Goal: Information Seeking & Learning: Compare options

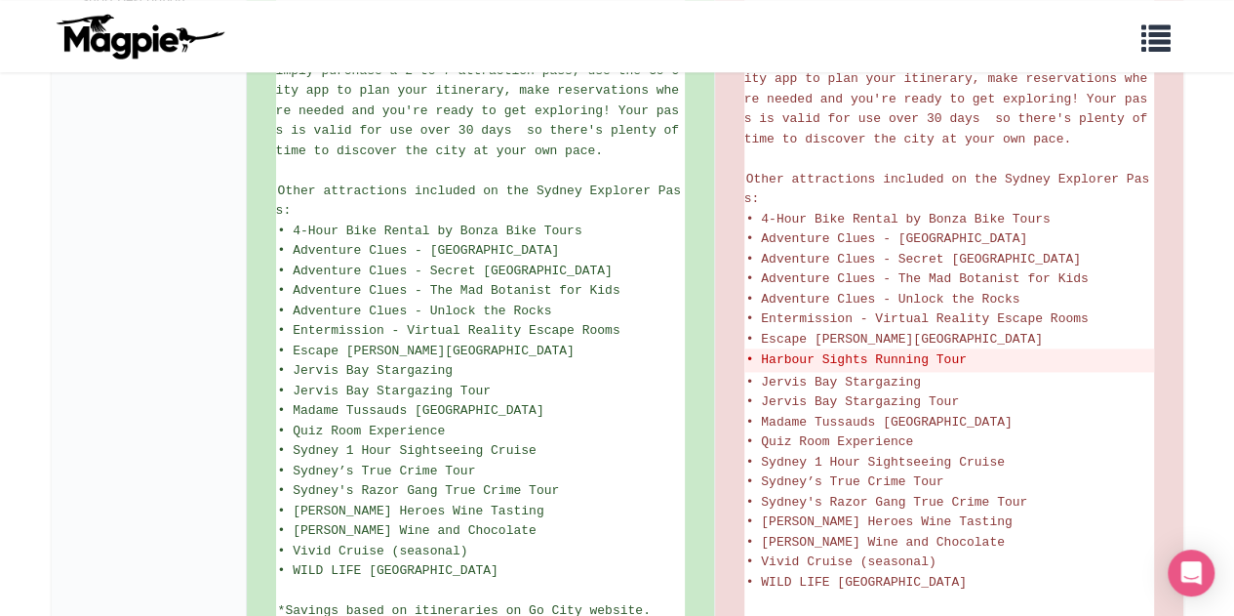
scroll to position [1179, 0]
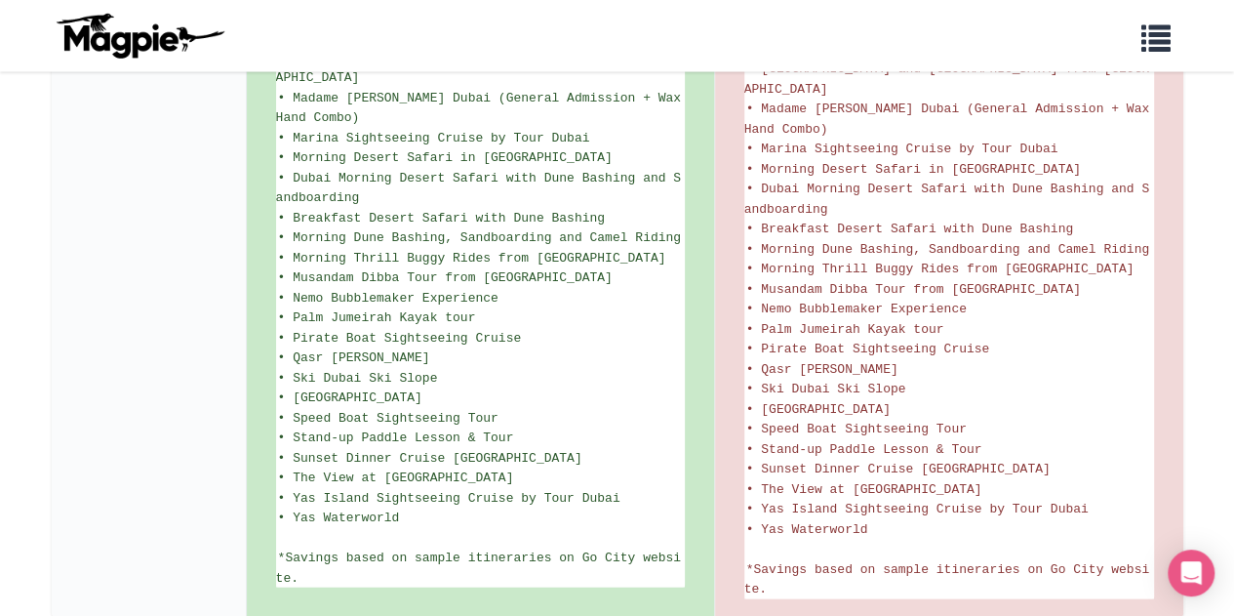
scroll to position [1987, 0]
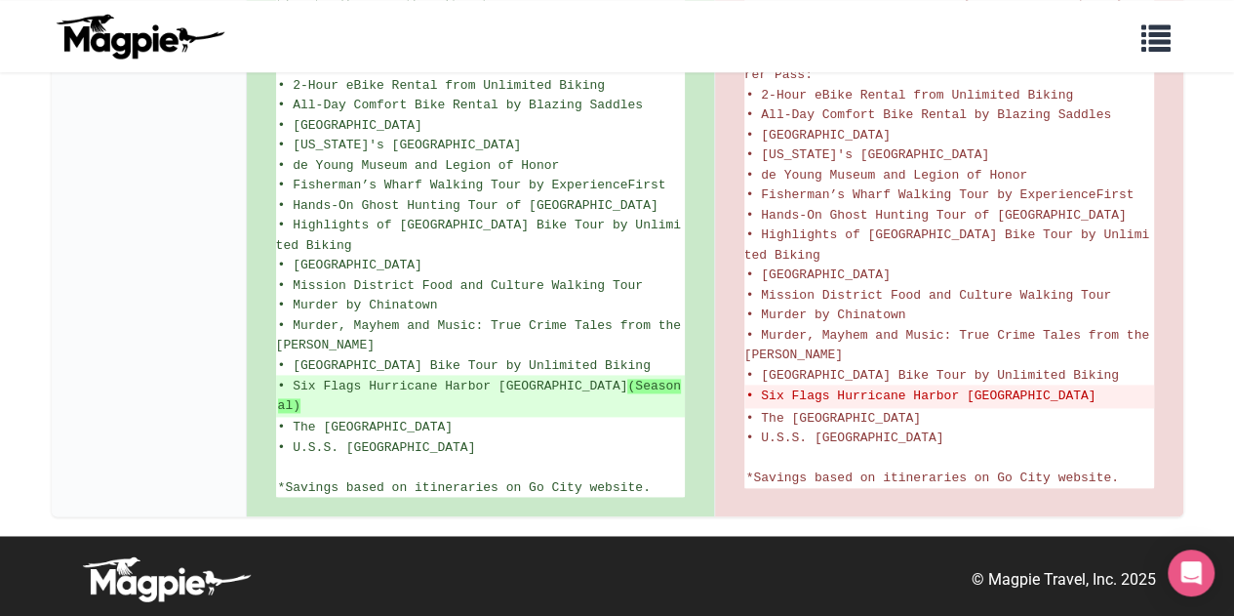
scroll to position [1235, 0]
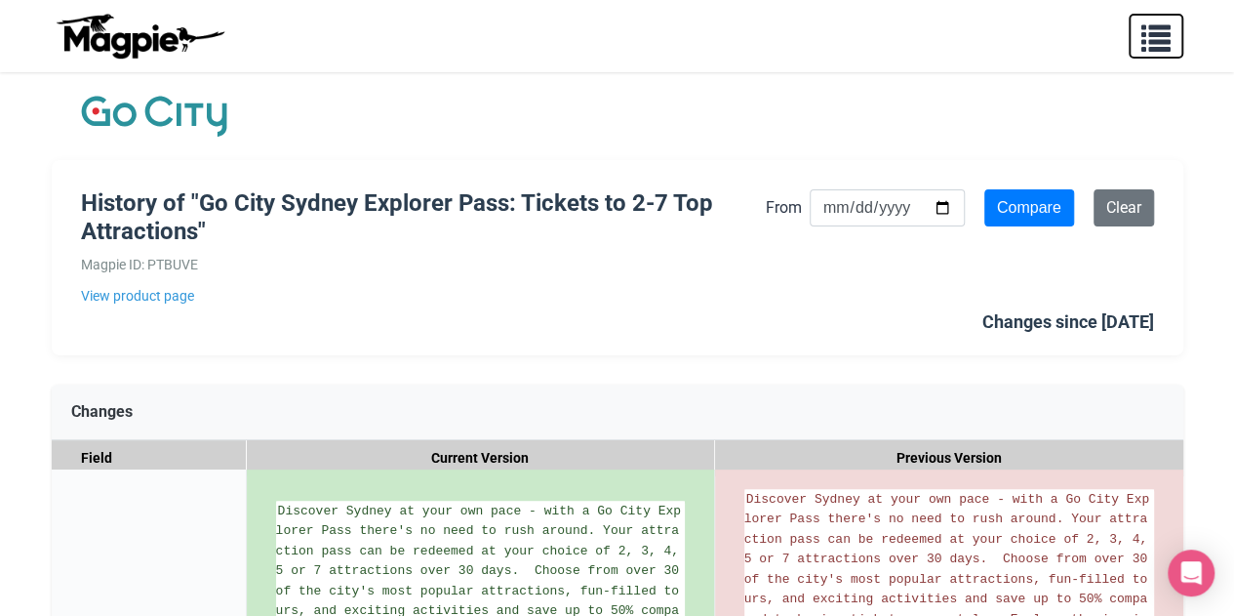
click at [1162, 36] on span "button" at bounding box center [1156, 34] width 29 height 29
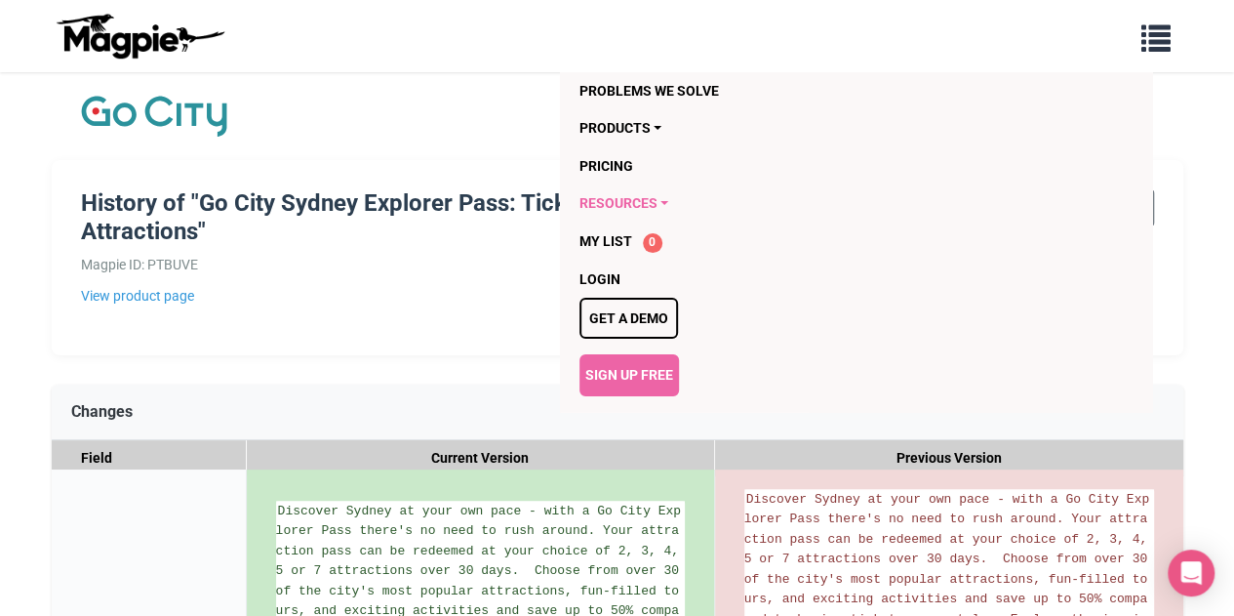
click at [653, 201] on link "Resources" at bounding box center [817, 202] width 475 height 37
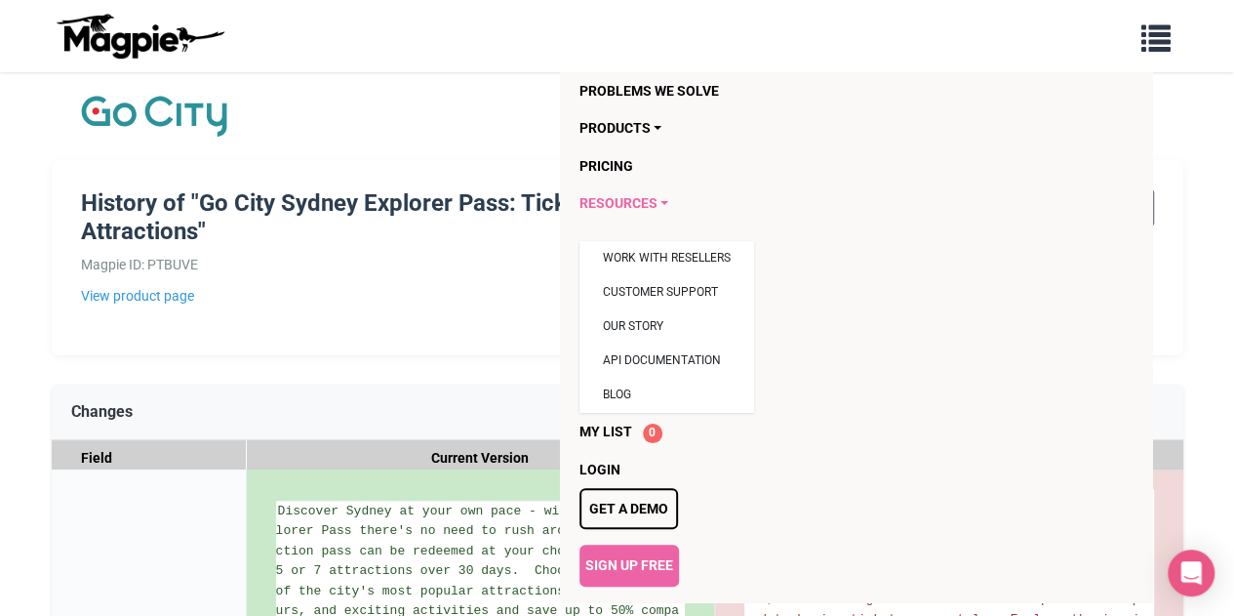
click at [653, 201] on link "Resources" at bounding box center [817, 202] width 475 height 37
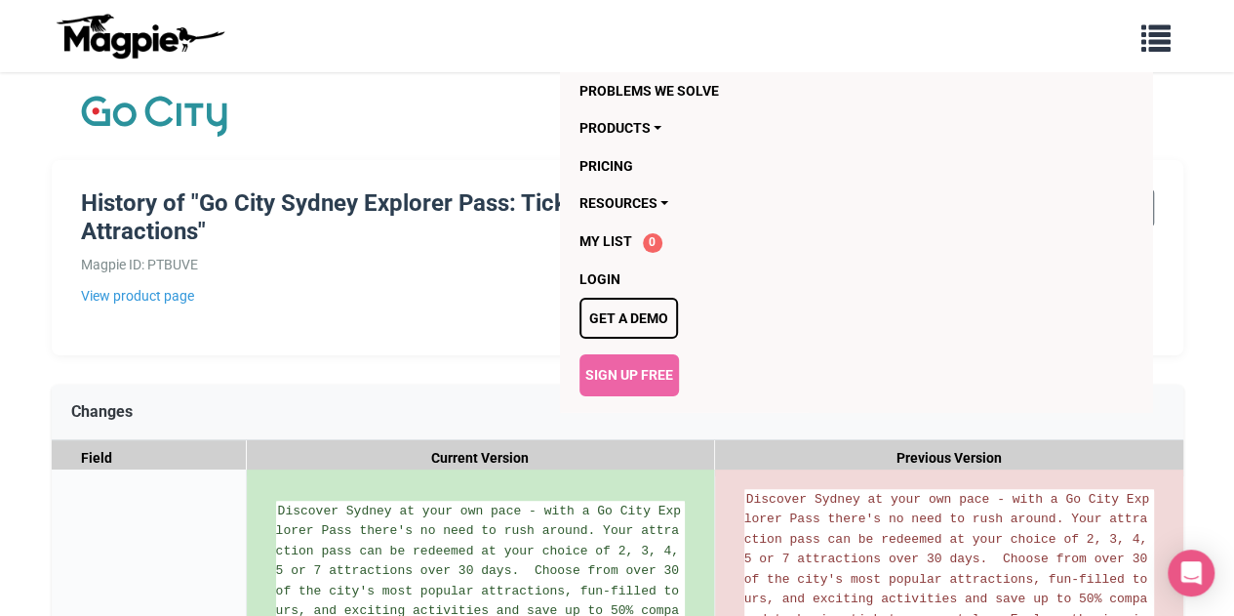
click at [384, 284] on div "History of "Go City Sydney Explorer Pass: Tickets to 2-7 Top Attractions" Magpi…" at bounding box center [423, 247] width 685 height 117
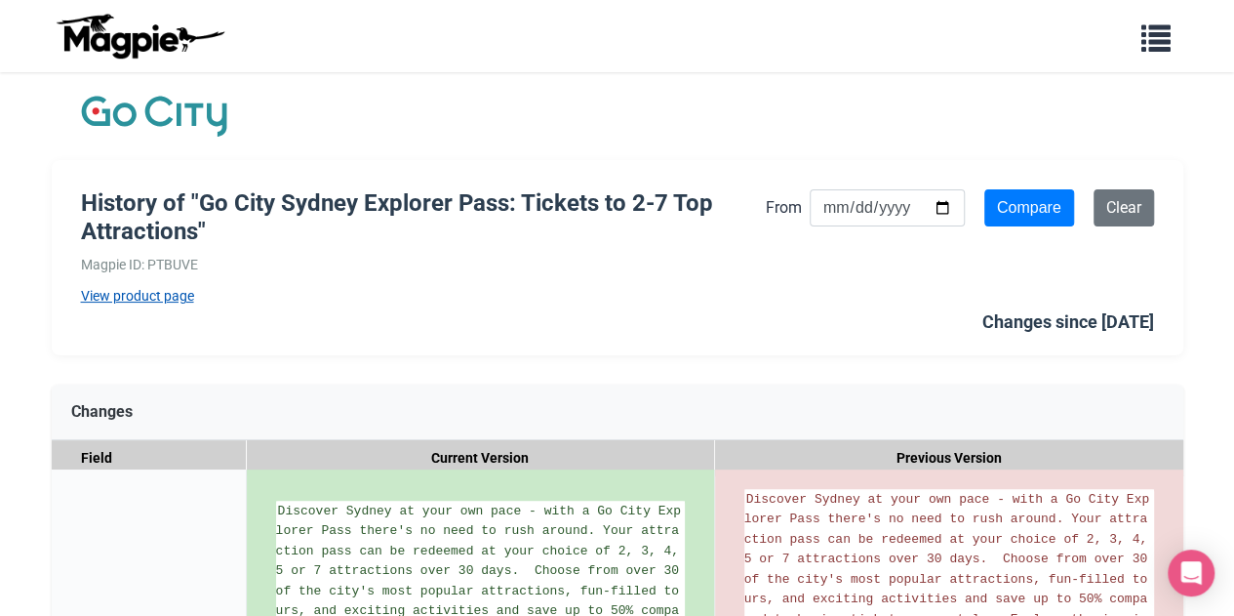
click at [121, 301] on link "View product page" at bounding box center [423, 295] width 685 height 21
